Goal: Task Accomplishment & Management: Complete application form

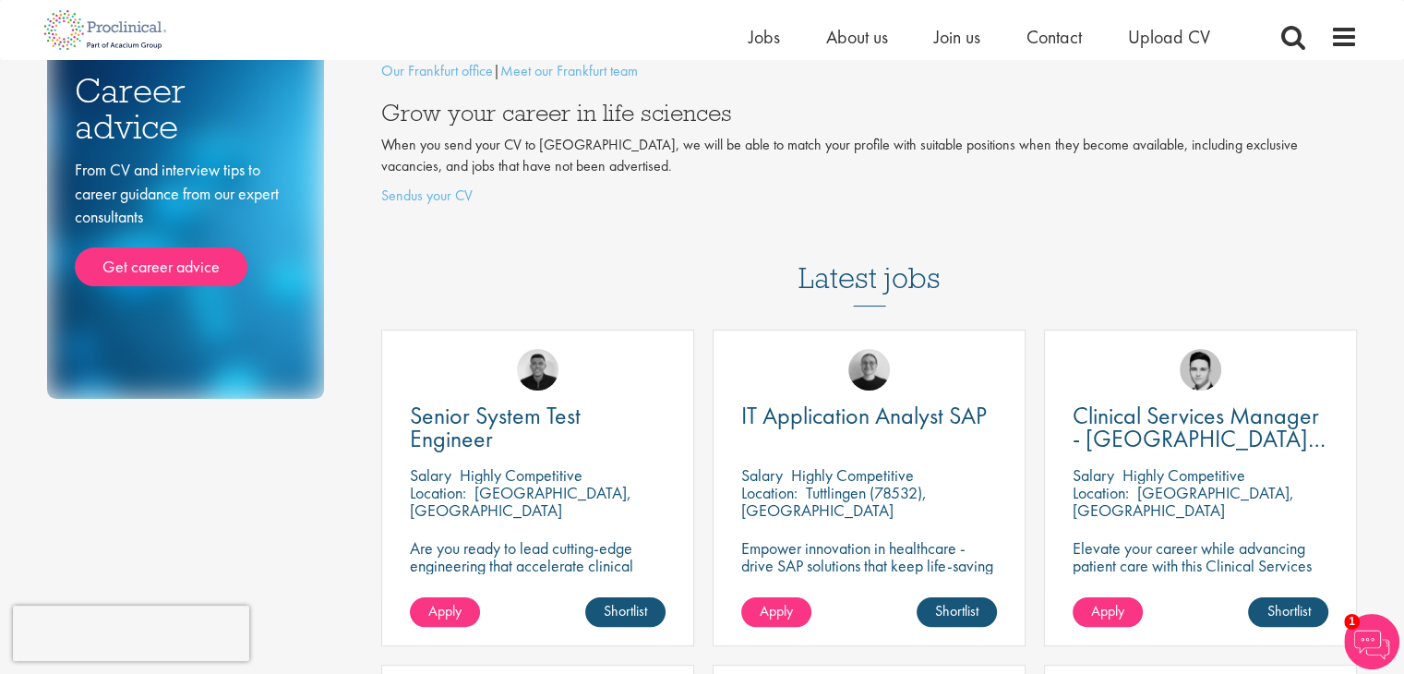
scroll to position [258, 0]
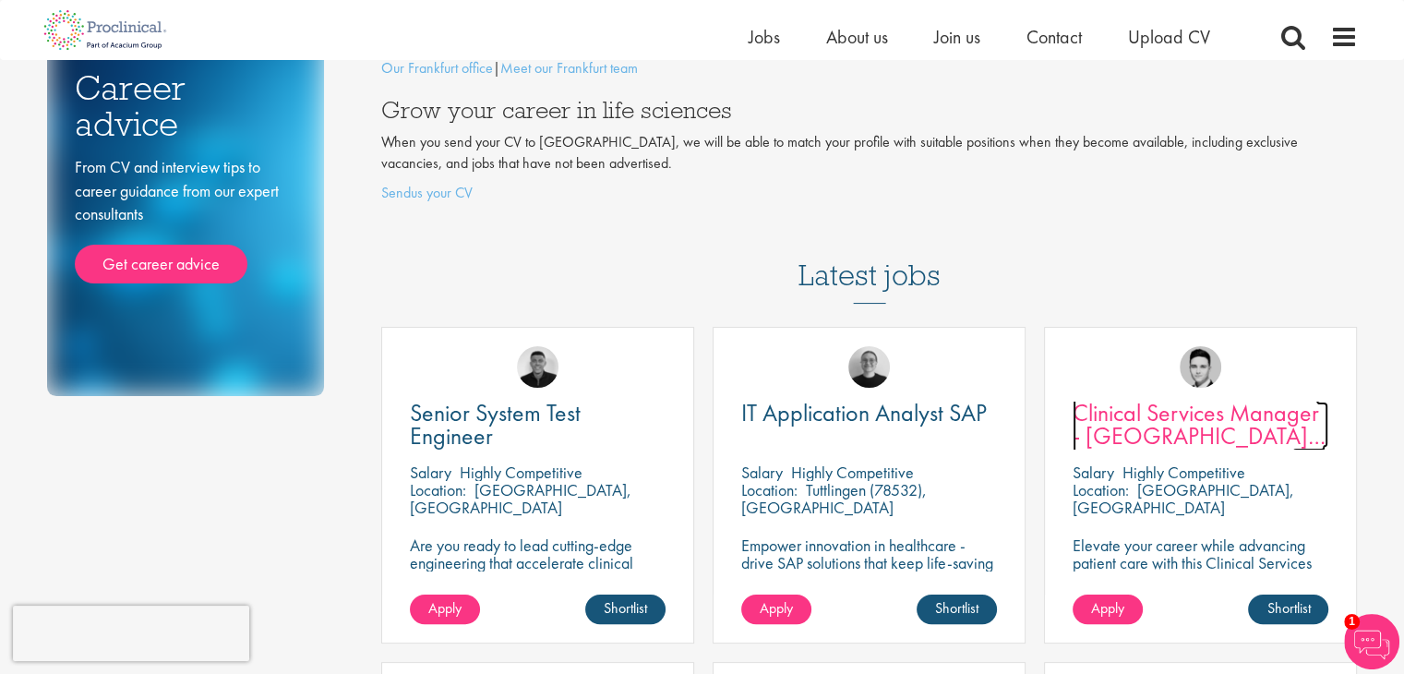
click at [1154, 404] on span "Clinical Services Manager - [GEOGRAPHIC_DATA], [GEOGRAPHIC_DATA]" at bounding box center [1199, 436] width 253 height 78
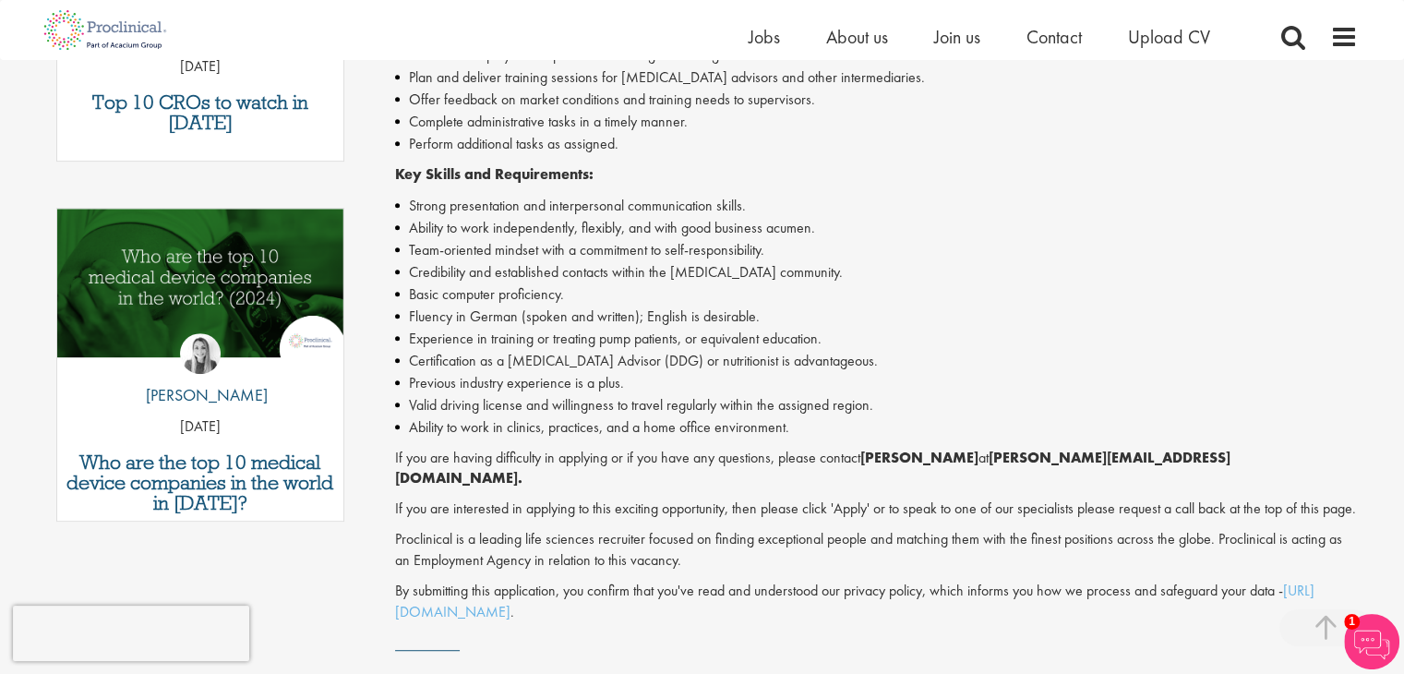
scroll to position [820, 0]
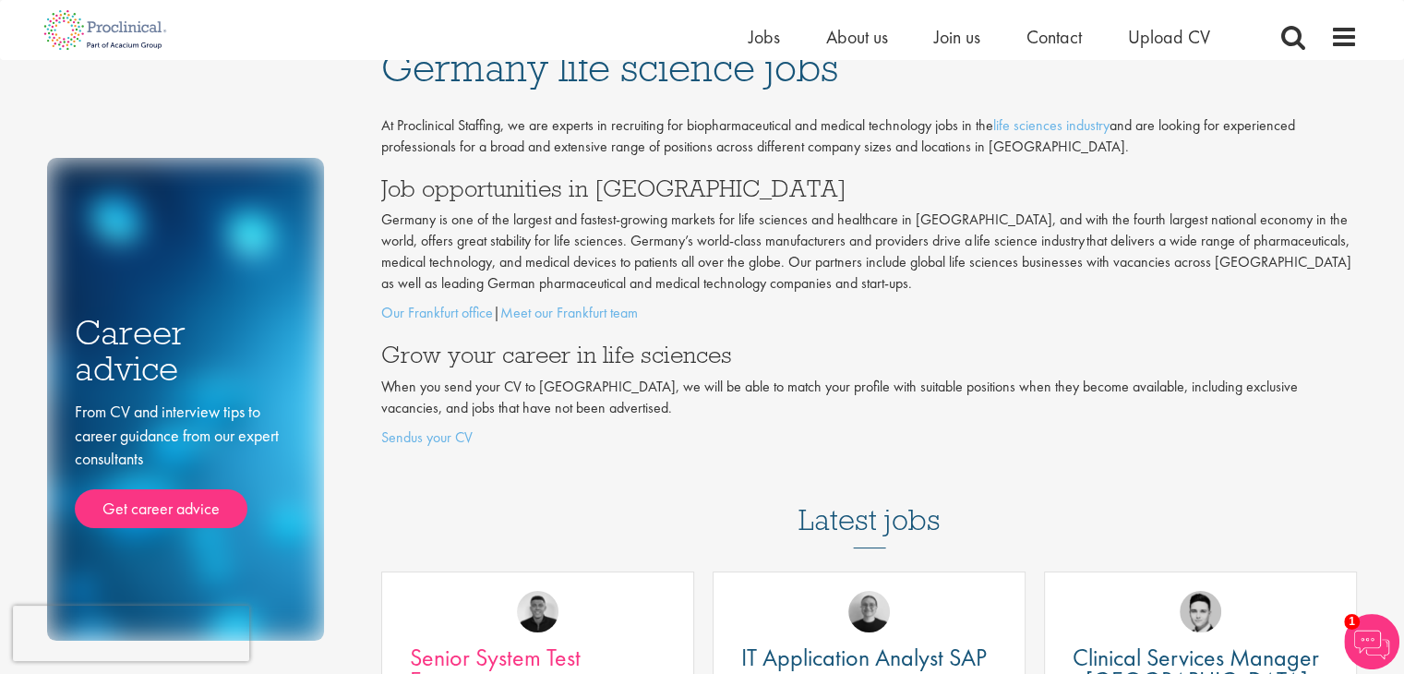
scroll to position [14, 0]
click at [550, 424] on div "At Proclinical Staffing, we are experts in recruiting for biopharmaceutical and…" at bounding box center [869, 280] width 977 height 333
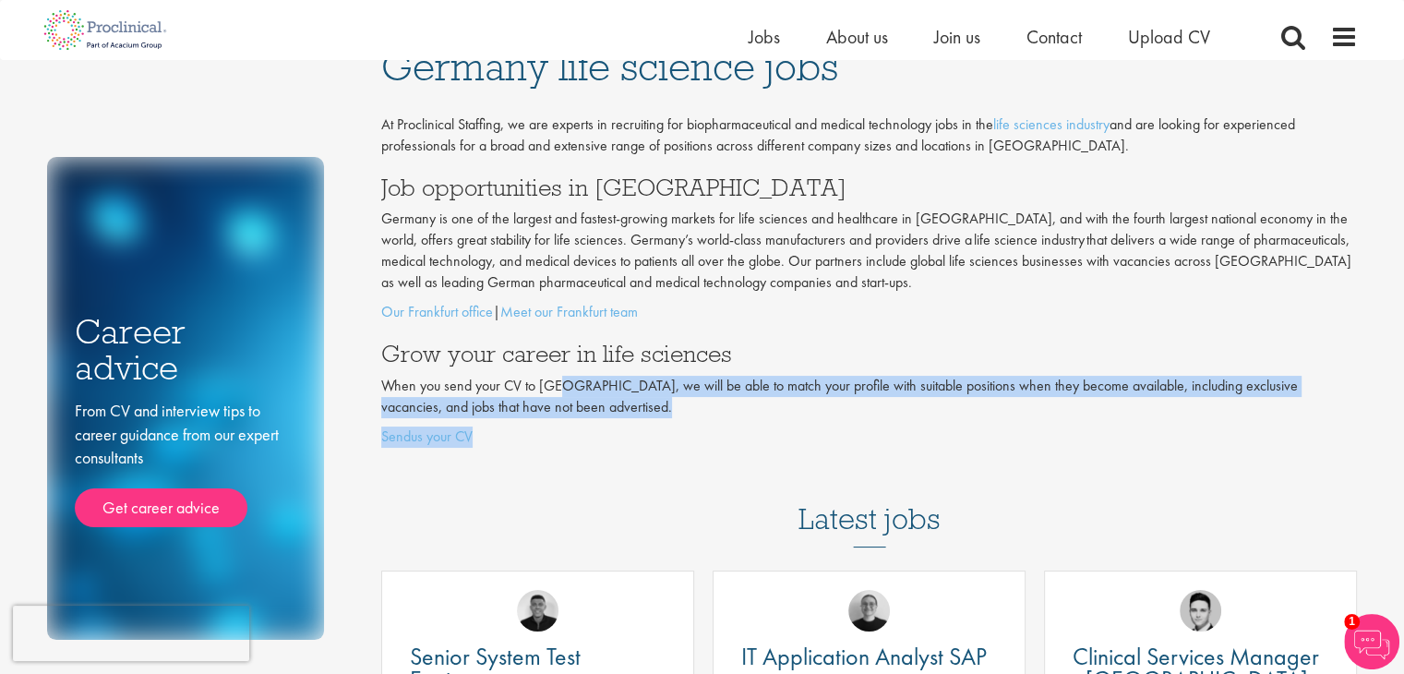
drag, startPoint x: 550, startPoint y: 424, endPoint x: 554, endPoint y: 382, distance: 41.7
click at [554, 382] on div "At Proclinical Staffing, we are experts in recruiting for biopharmaceutical and…" at bounding box center [869, 280] width 977 height 333
click at [554, 382] on p "When you send your CV to us, we will be able to match your profile with suitabl…" at bounding box center [869, 397] width 977 height 42
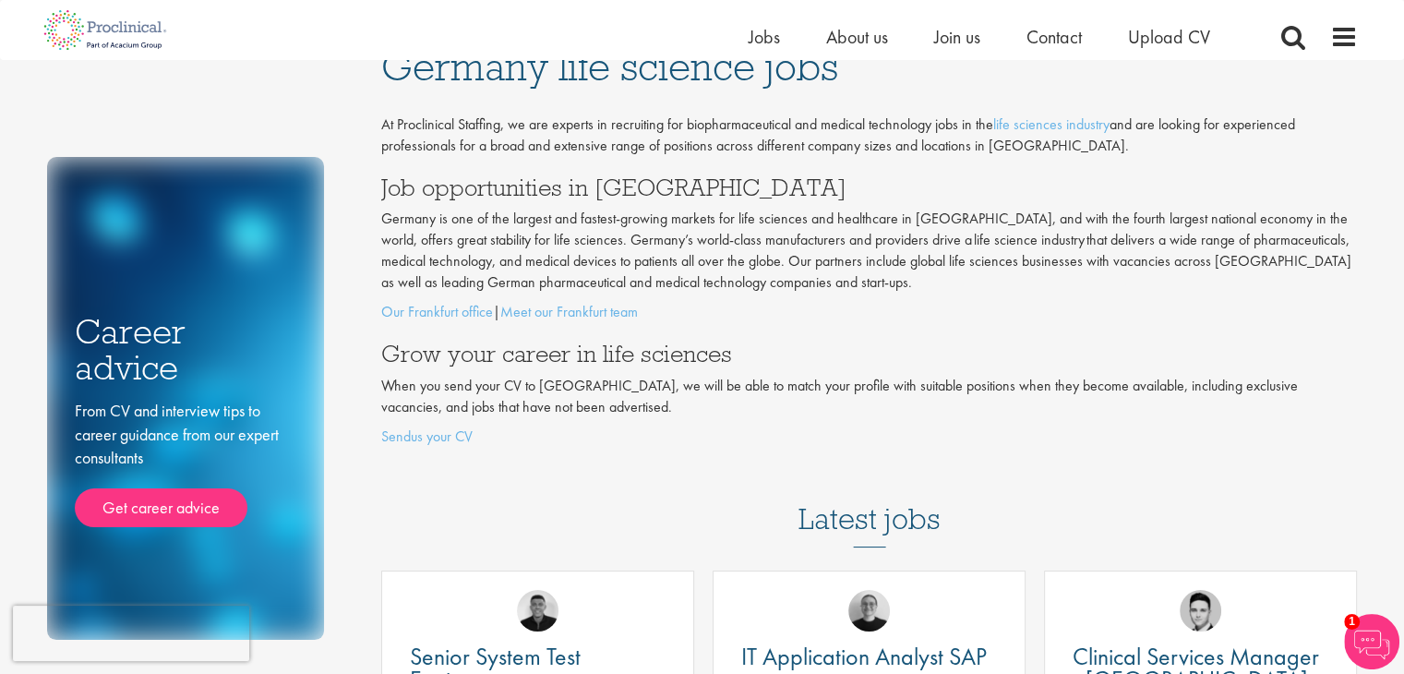
click at [554, 382] on p "When you send your CV to us, we will be able to match your profile with suitabl…" at bounding box center [869, 397] width 977 height 42
click at [554, 382] on p "When you send your CV to [GEOGRAPHIC_DATA], we will be able to match your profi…" at bounding box center [869, 397] width 977 height 42
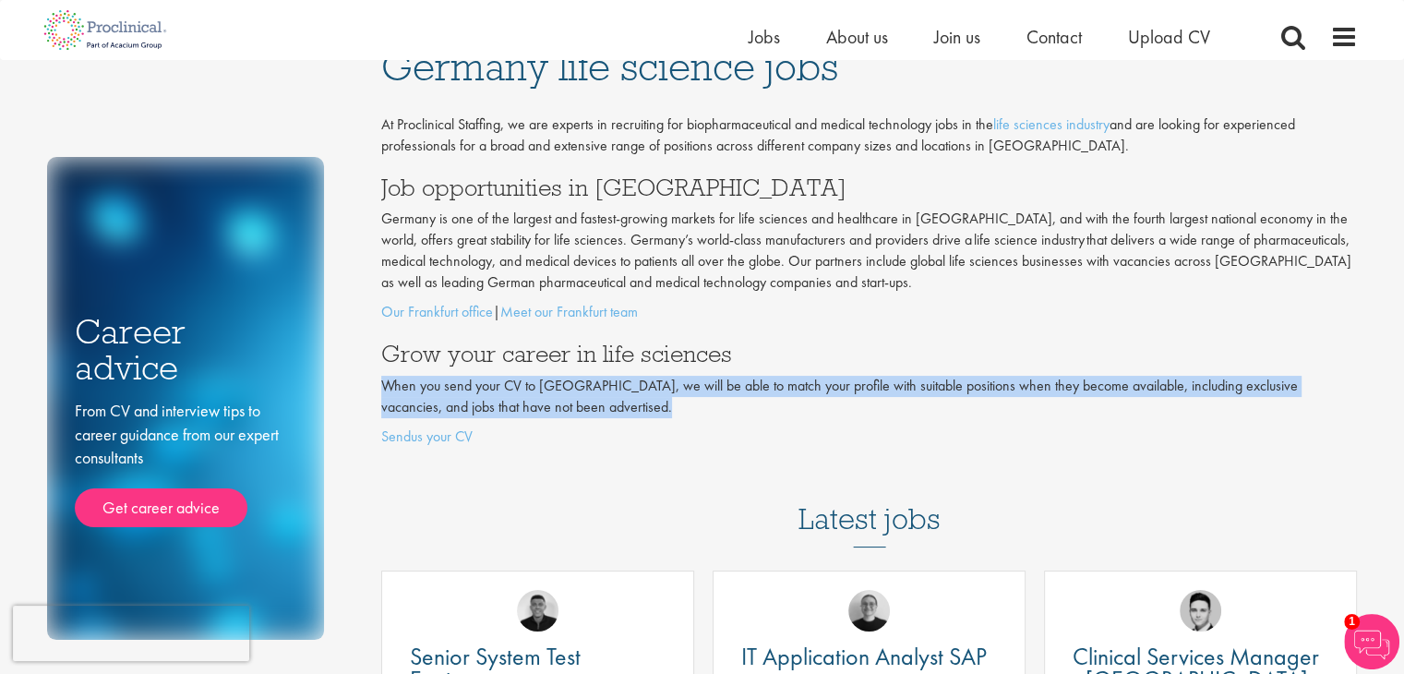
click at [554, 382] on p "When you send your CV to [GEOGRAPHIC_DATA], we will be able to match your profi…" at bounding box center [869, 397] width 977 height 42
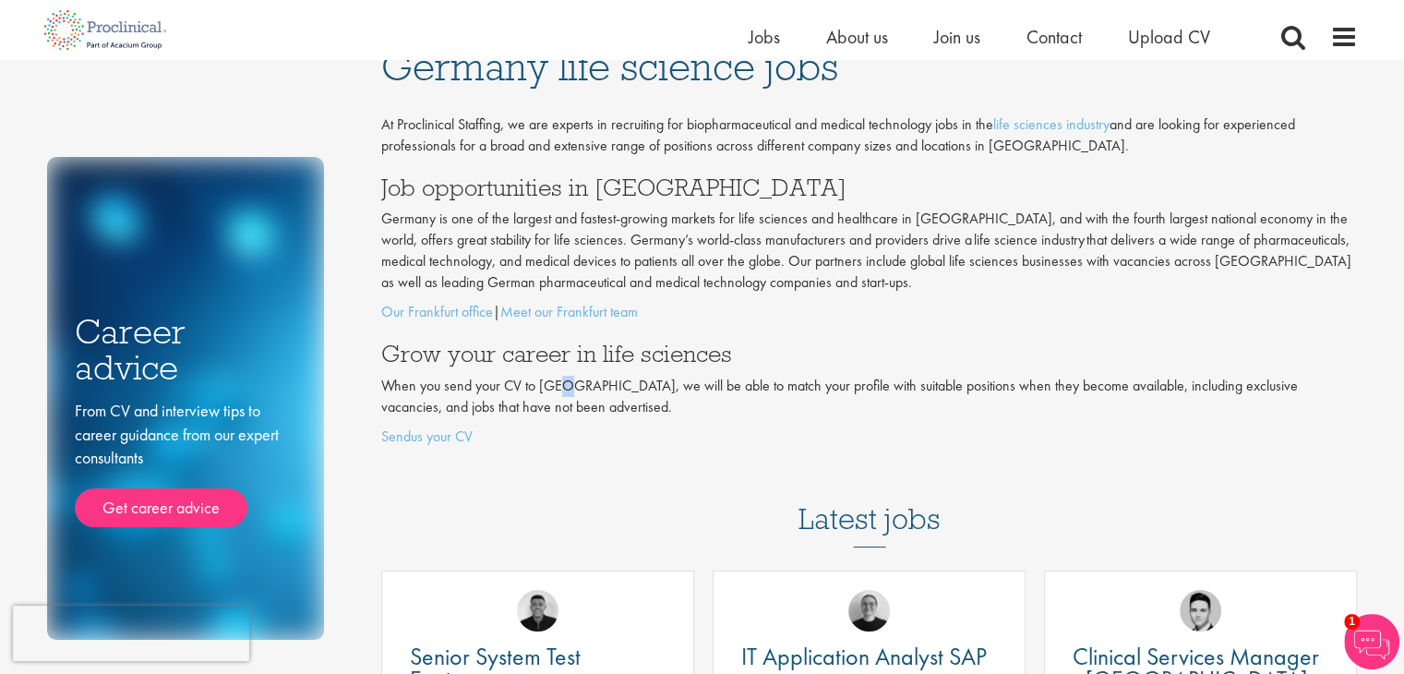
click at [554, 382] on p "When you send your CV to [GEOGRAPHIC_DATA], we will be able to match your profi…" at bounding box center [869, 397] width 977 height 42
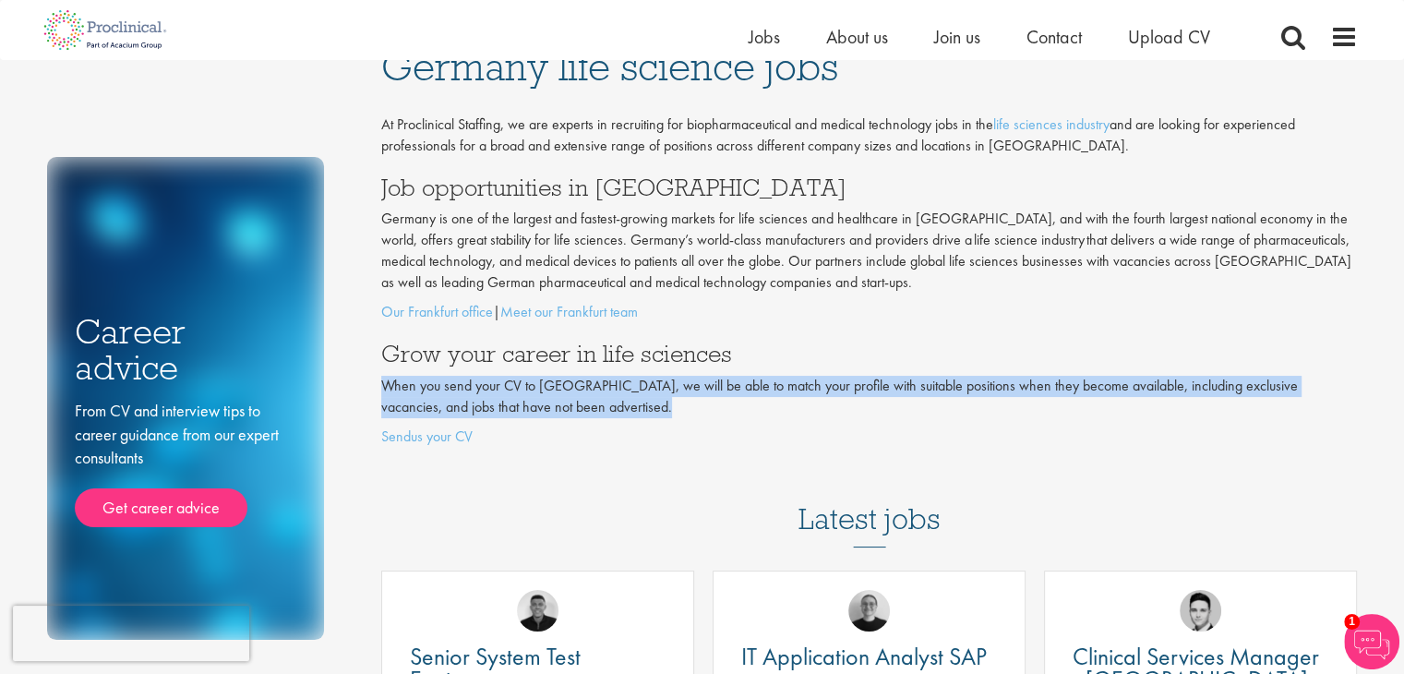
click at [554, 382] on p "When you send your CV to [GEOGRAPHIC_DATA], we will be able to match your profi…" at bounding box center [869, 397] width 977 height 42
click at [457, 437] on link "Sendus your CV" at bounding box center [426, 436] width 91 height 19
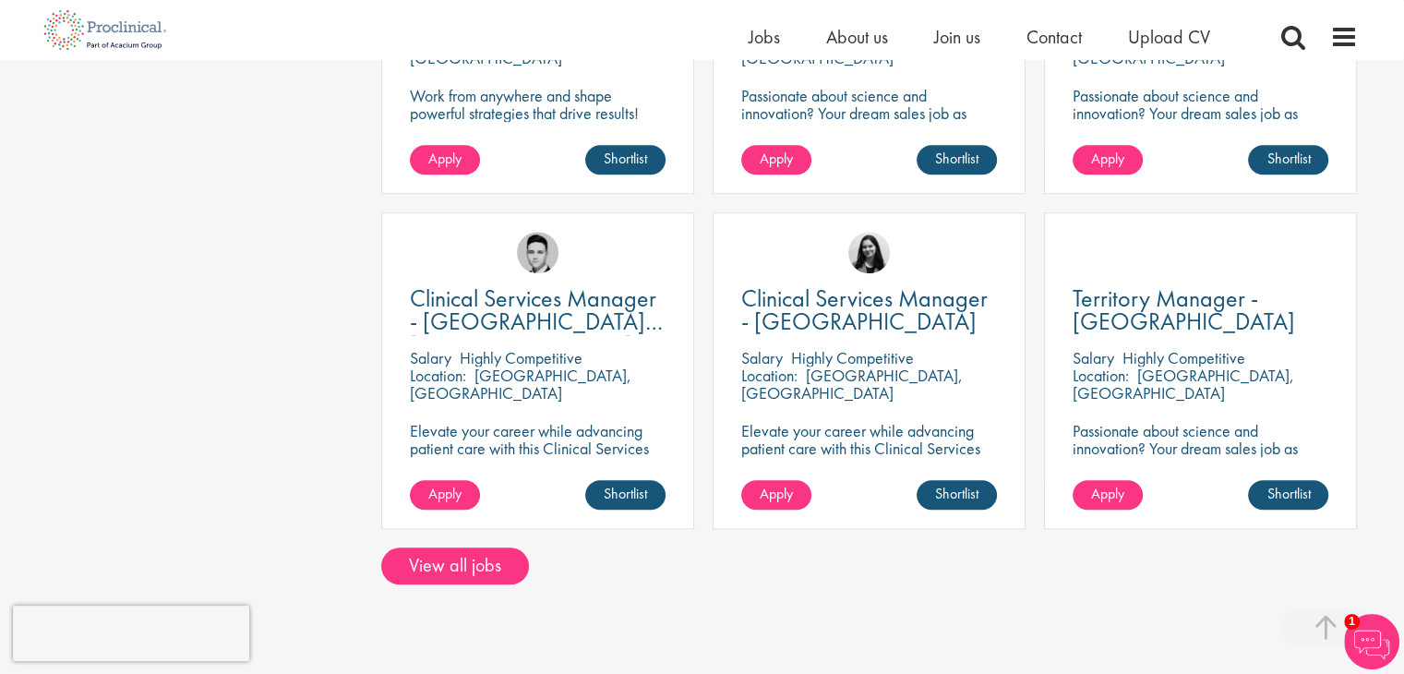
scroll to position [1377, 0]
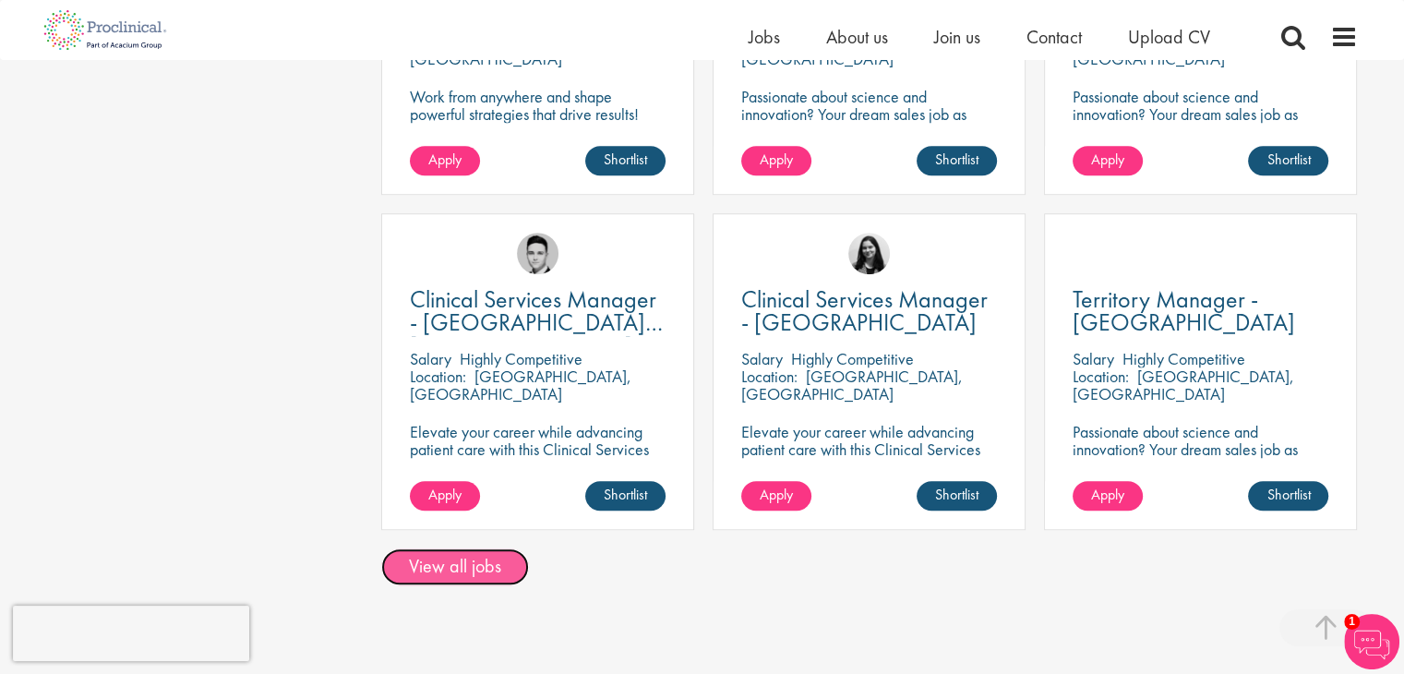
click at [512, 572] on link "View all jobs" at bounding box center [455, 566] width 148 height 37
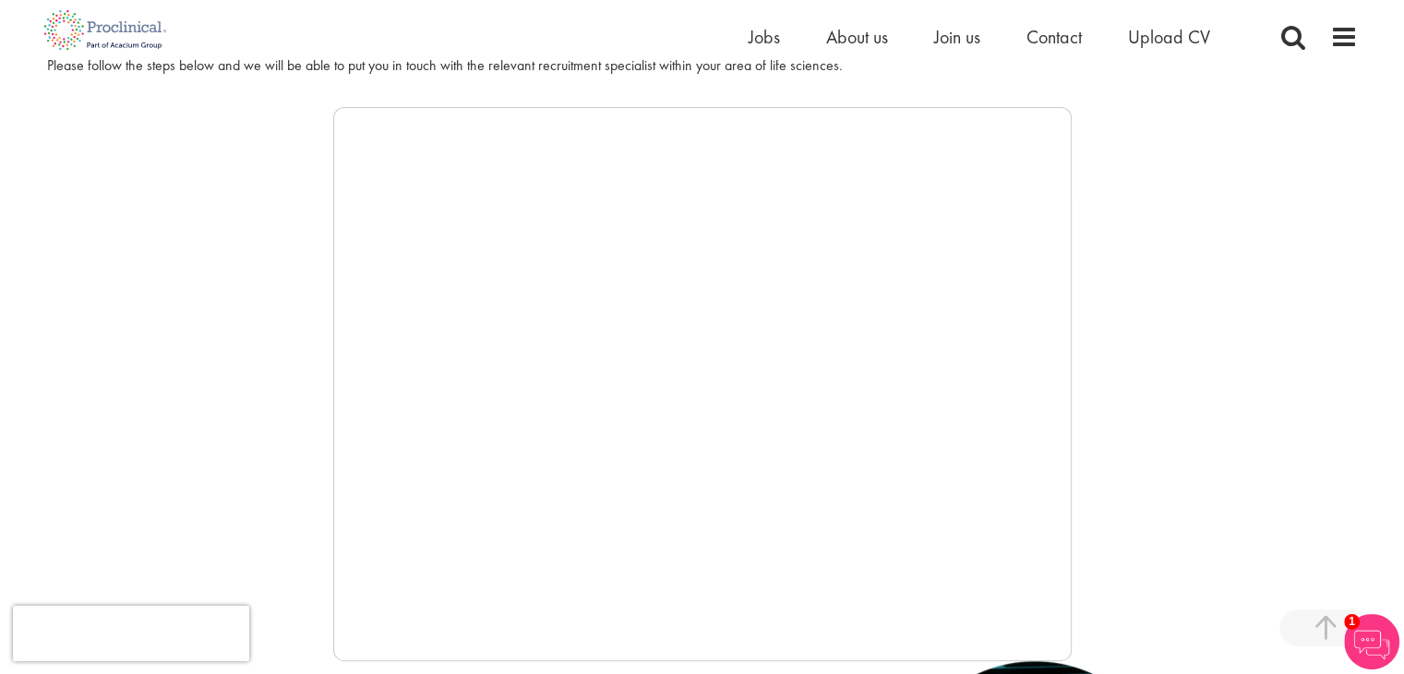
scroll to position [299, 0]
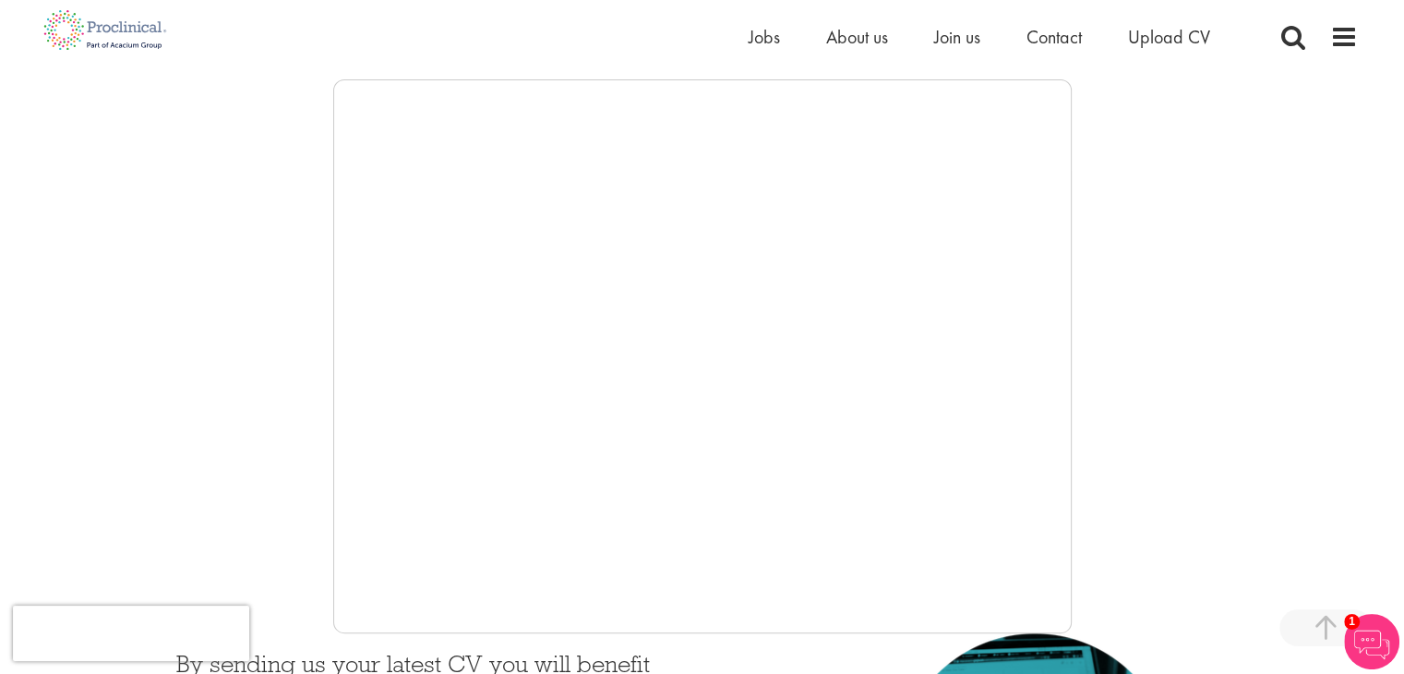
click at [177, 296] on div at bounding box center [702, 356] width 1311 height 554
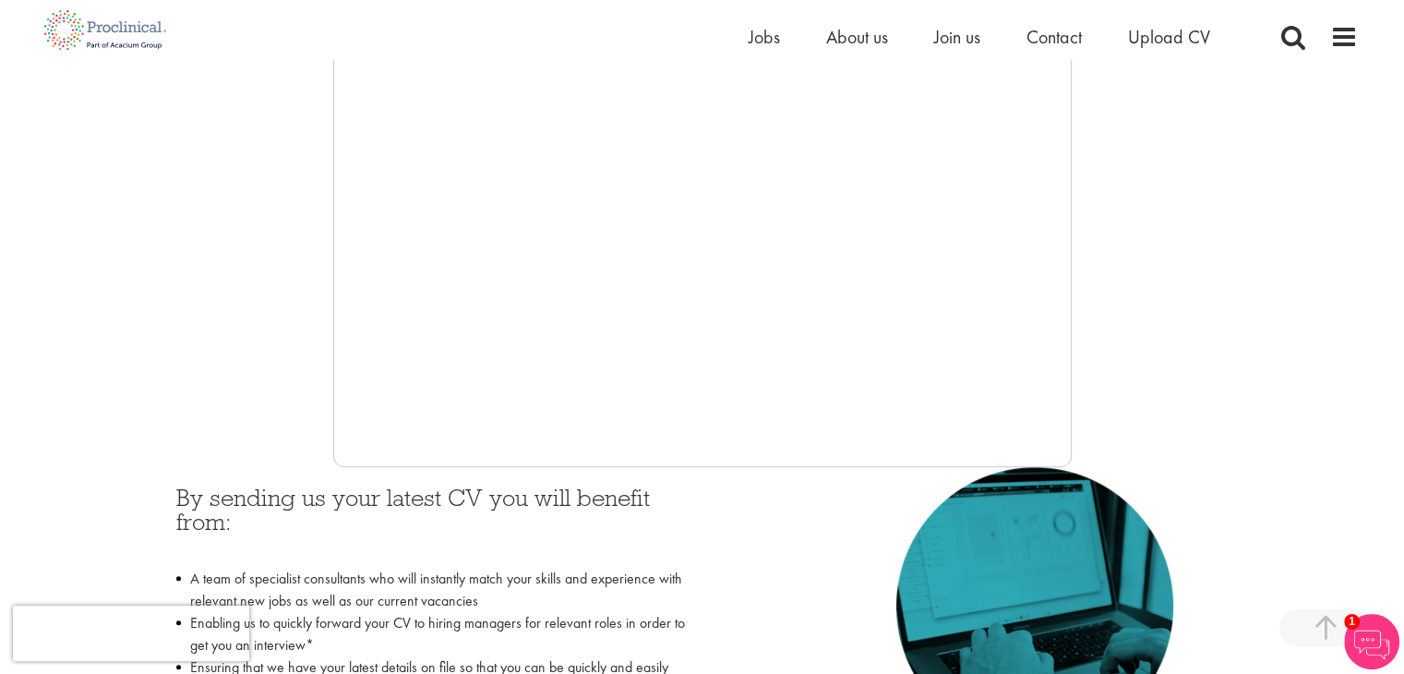
scroll to position [461, 0]
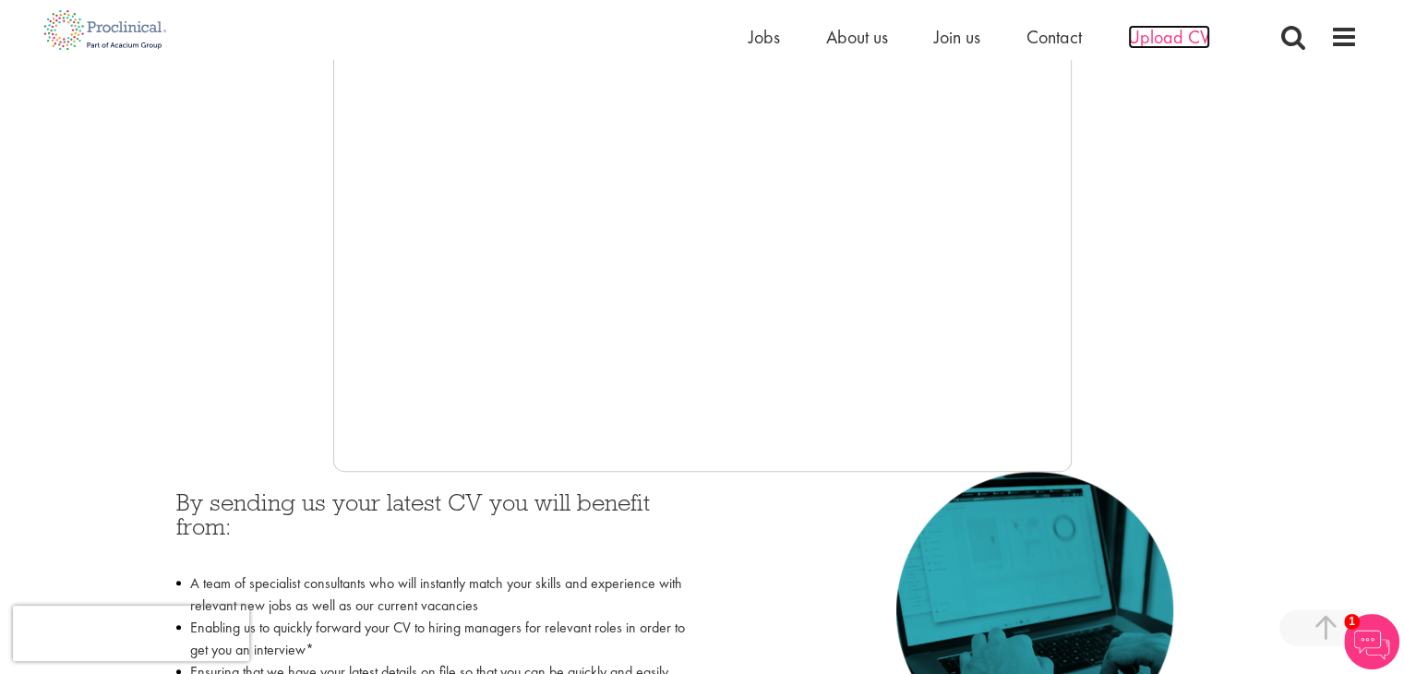
click at [1173, 44] on span "Upload CV" at bounding box center [1169, 37] width 82 height 24
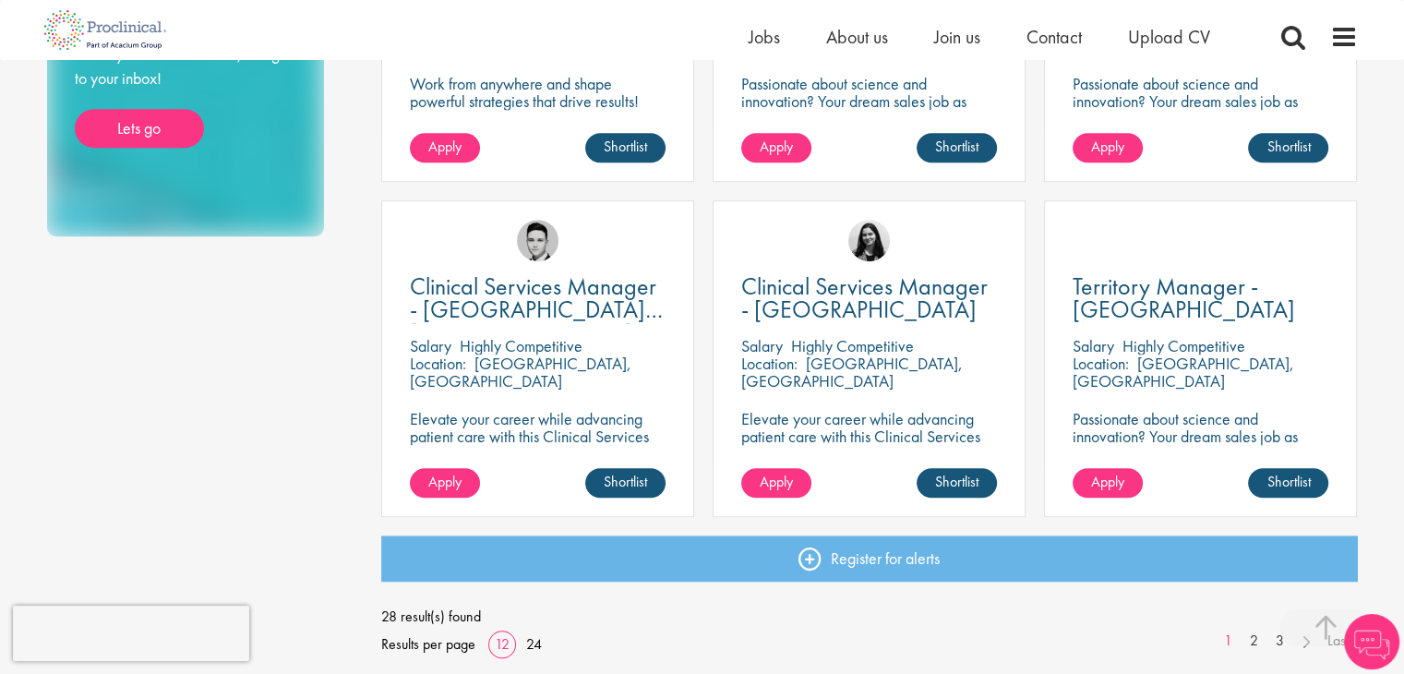
scroll to position [1434, 0]
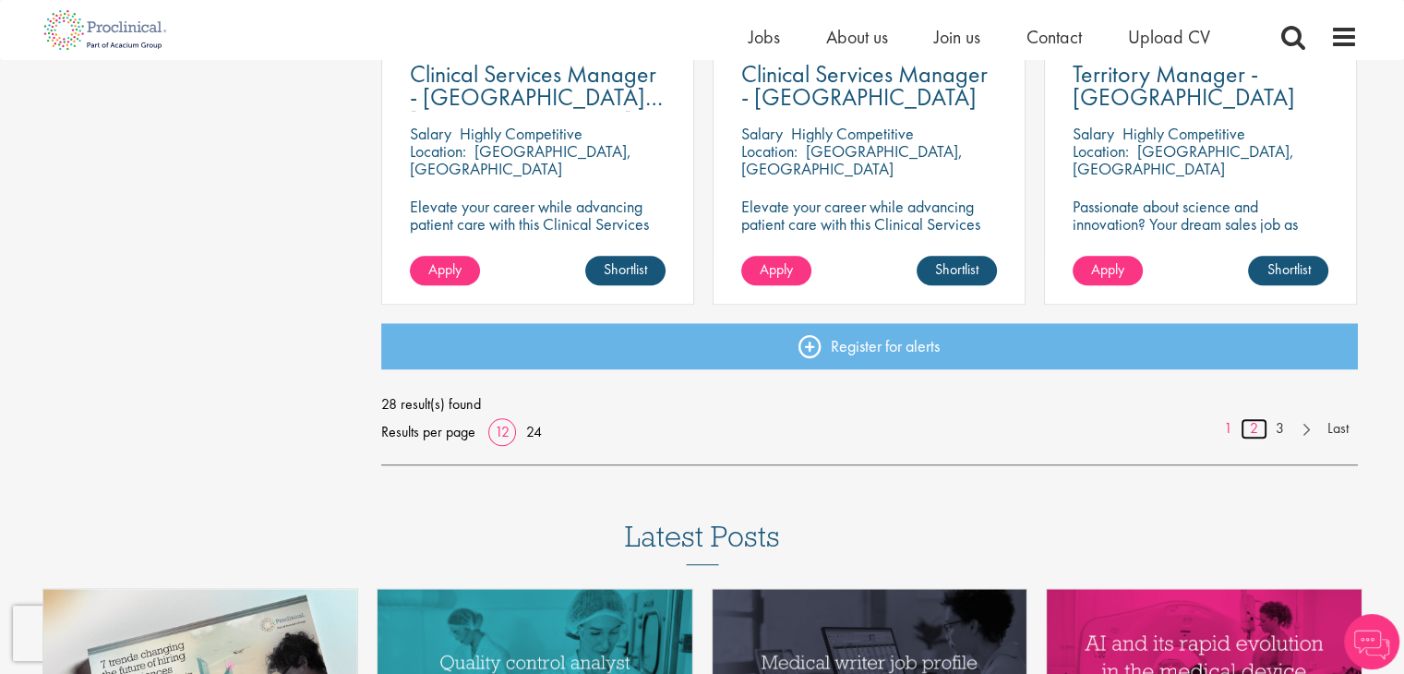
click at [1253, 435] on link "2" at bounding box center [1254, 428] width 27 height 21
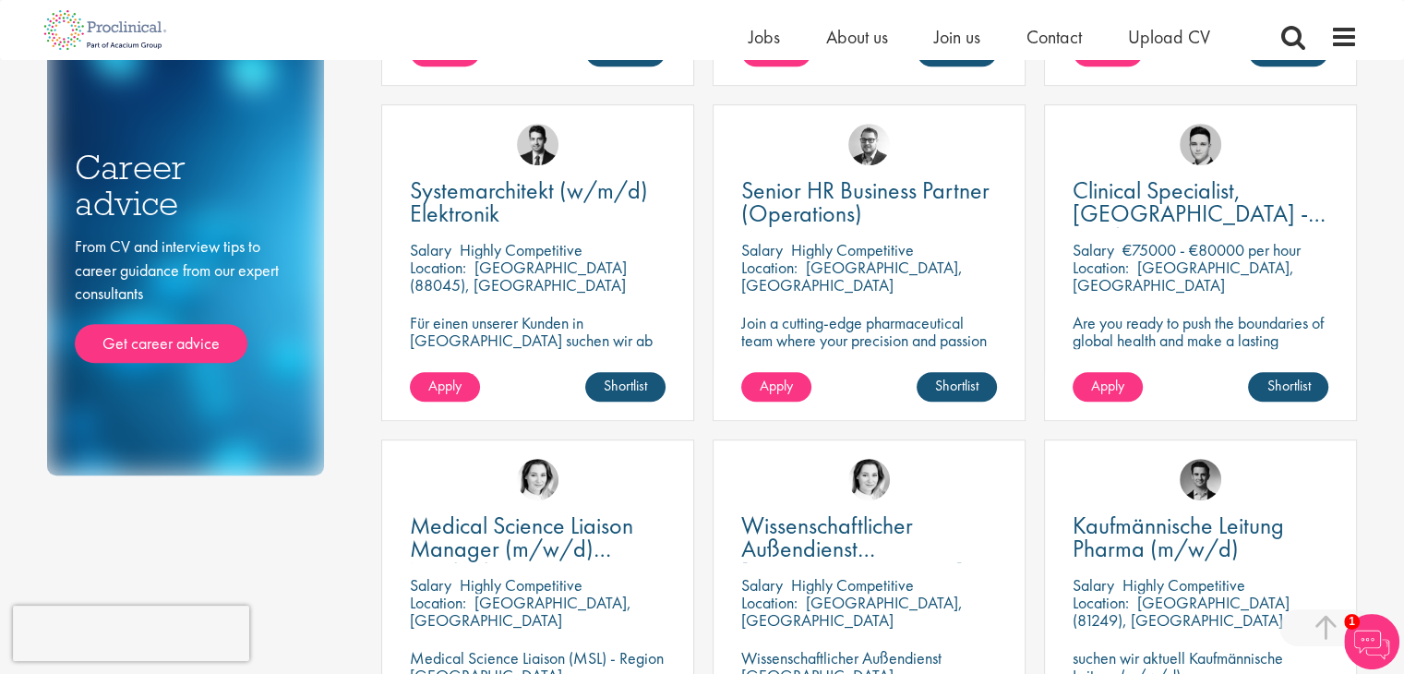
scroll to position [1328, 0]
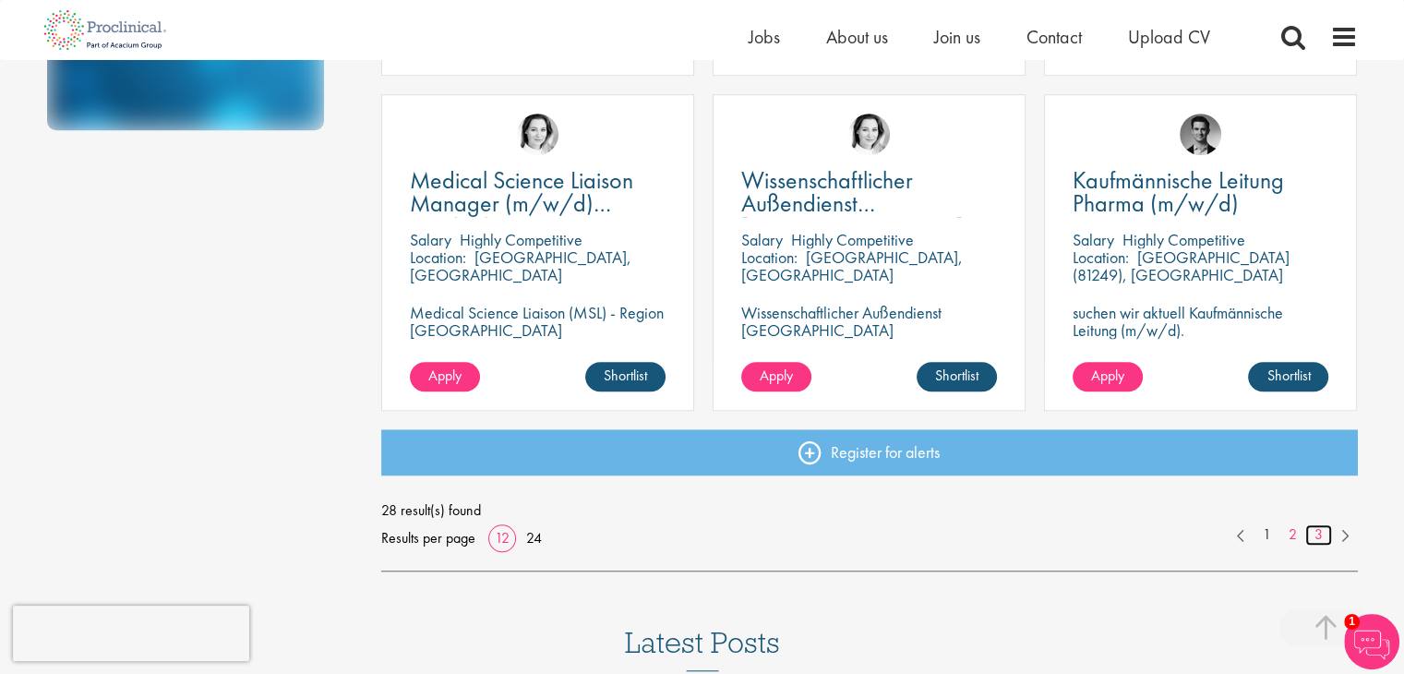
click at [1313, 531] on link "3" at bounding box center [1319, 534] width 27 height 21
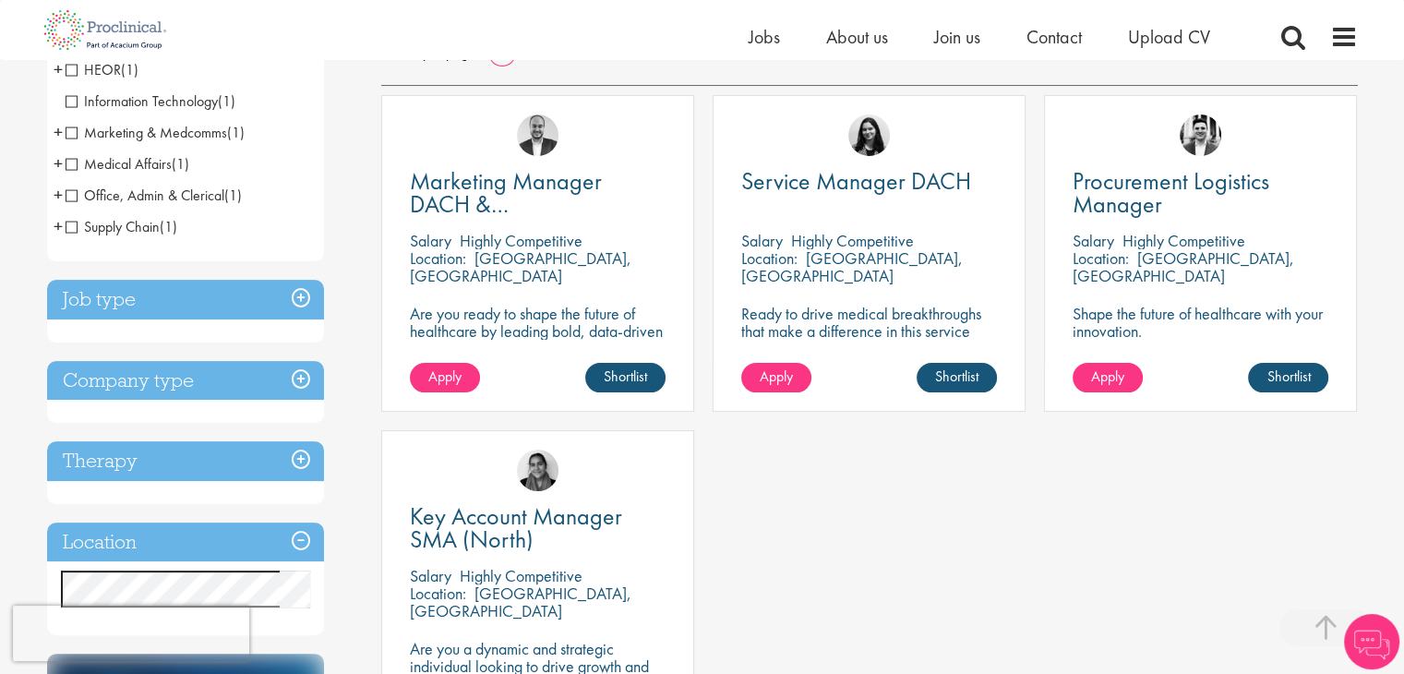
scroll to position [454, 0]
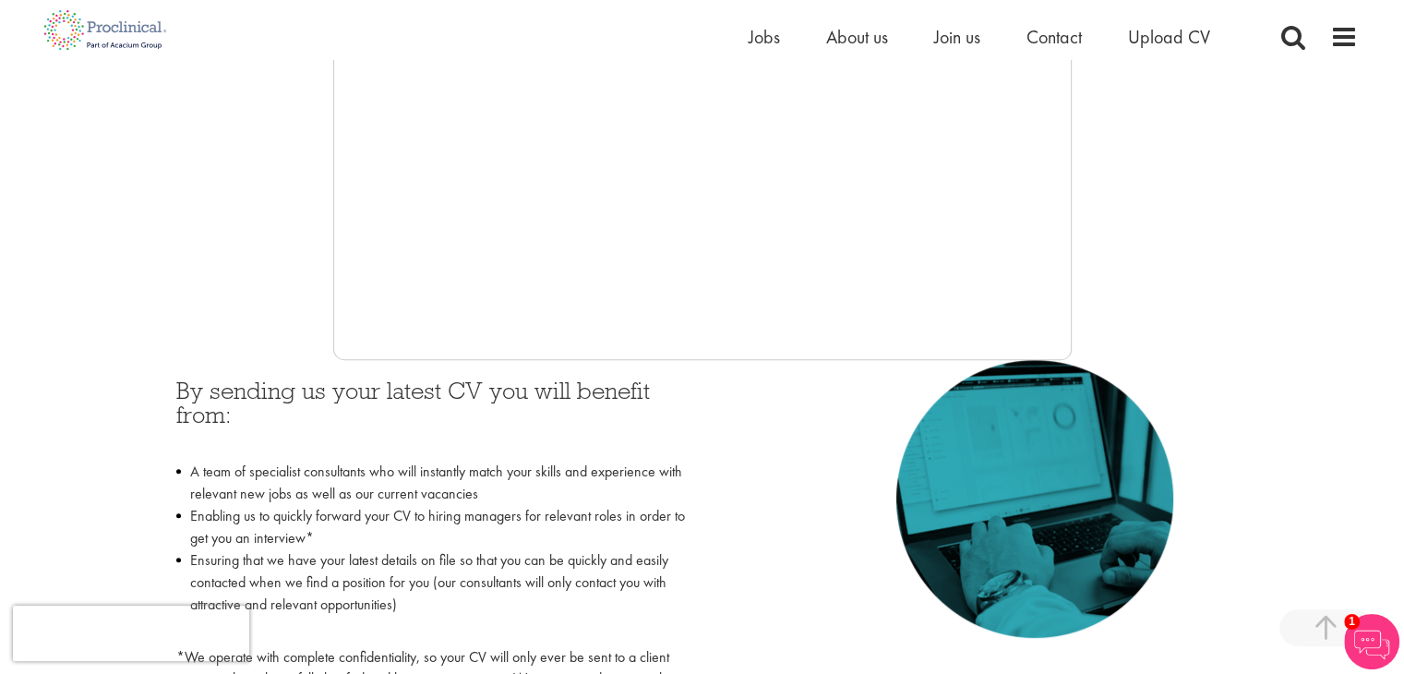
scroll to position [574, 0]
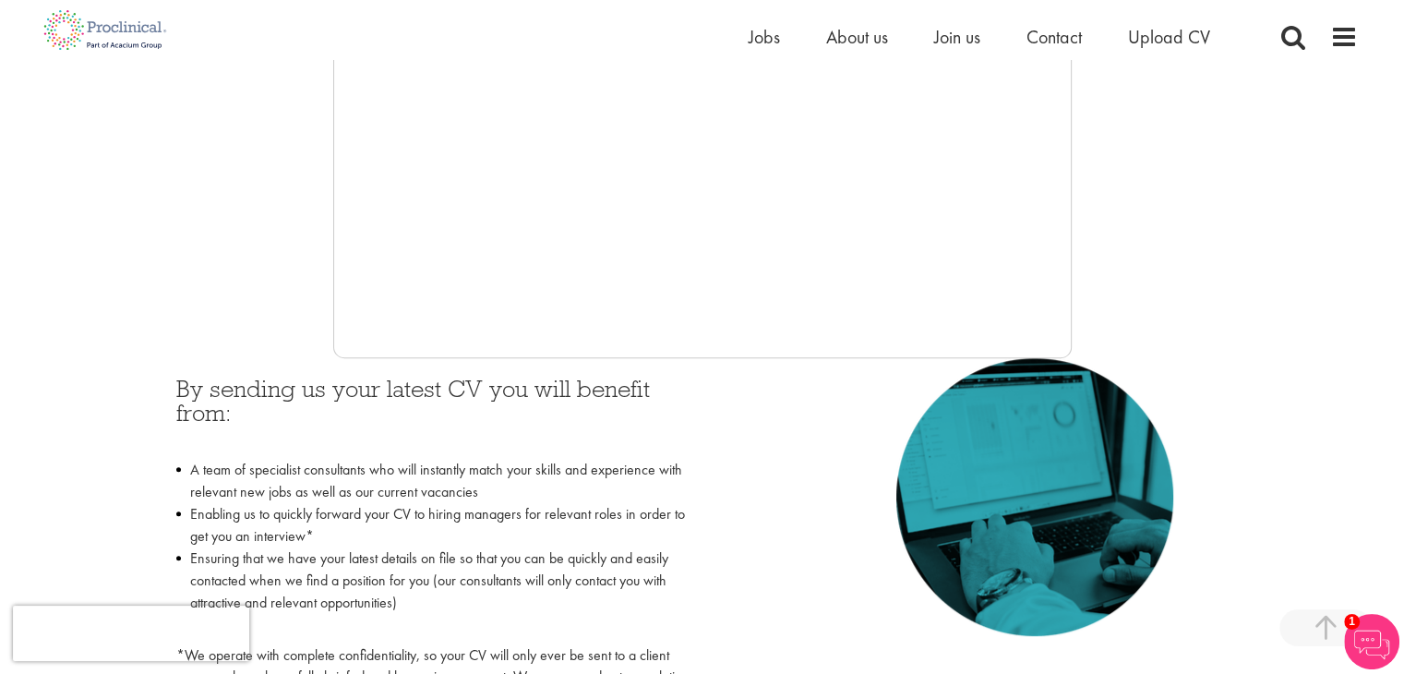
click at [329, 297] on div at bounding box center [702, 81] width 1311 height 554
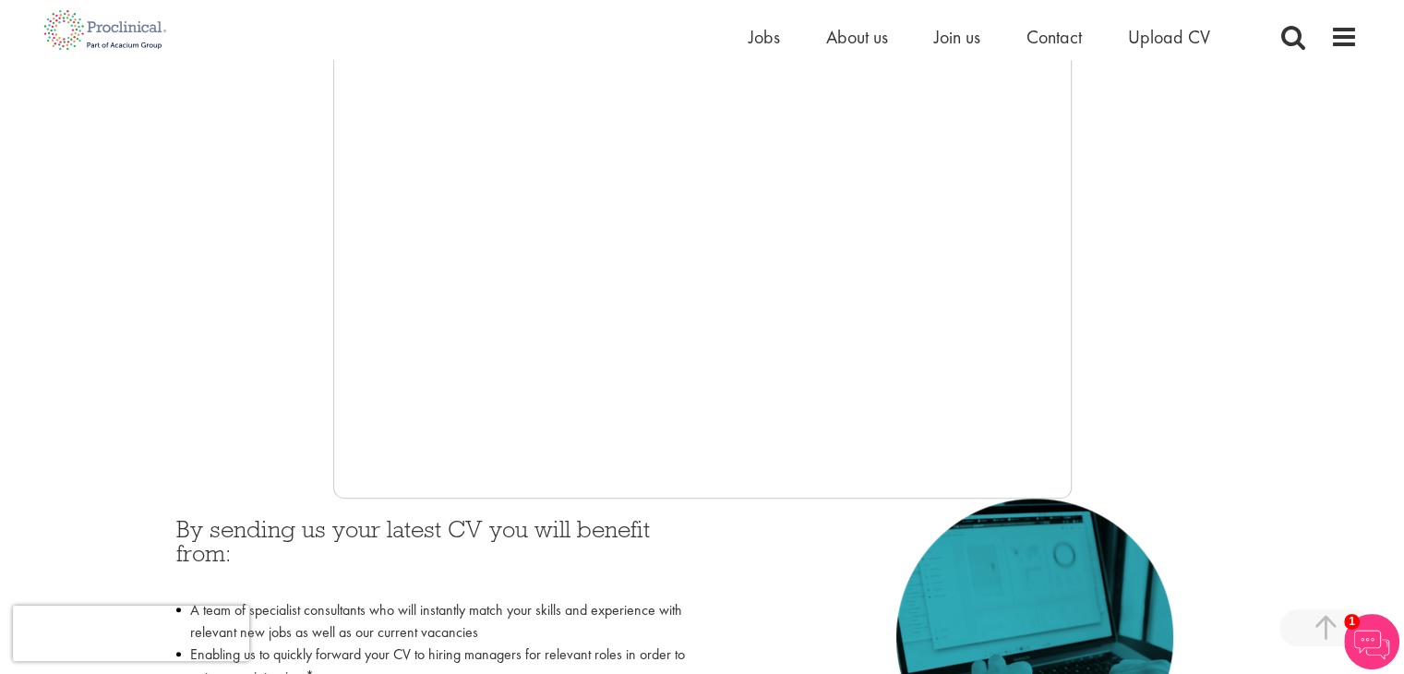
scroll to position [0, 0]
